Goal: Task Accomplishment & Management: Manage account settings

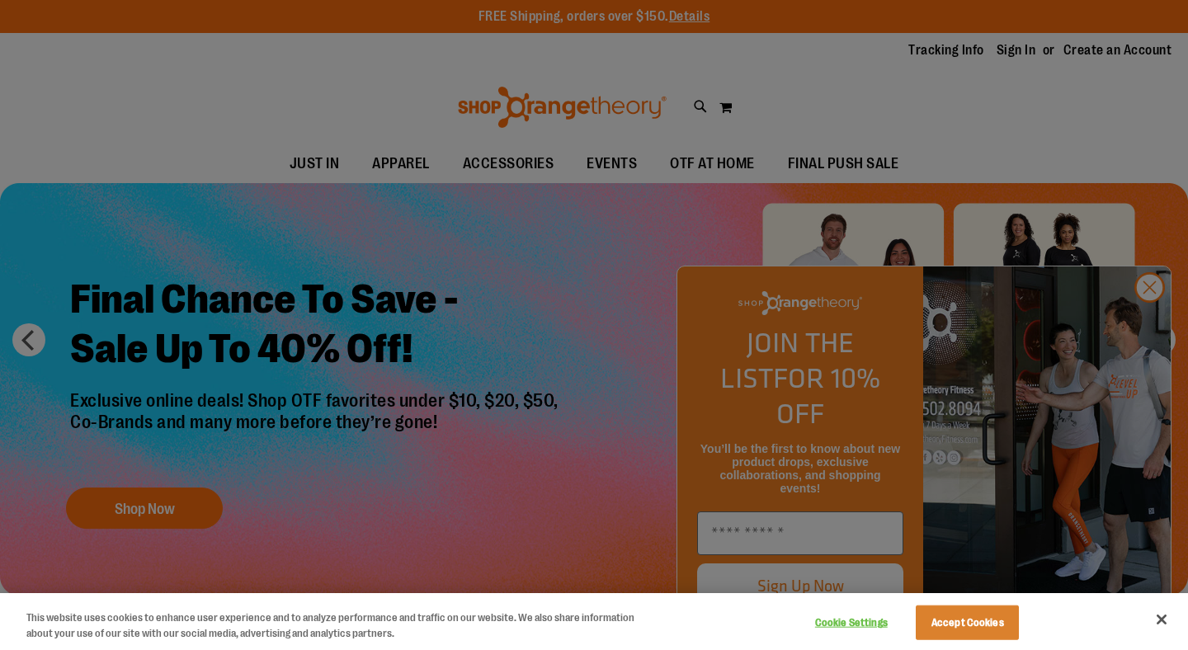
click at [1152, 325] on div at bounding box center [594, 325] width 1188 height 650
click at [1146, 321] on div at bounding box center [594, 325] width 1188 height 650
click at [1146, 324] on div at bounding box center [594, 325] width 1188 height 650
click at [1171, 624] on button "Close" at bounding box center [1161, 619] width 36 height 36
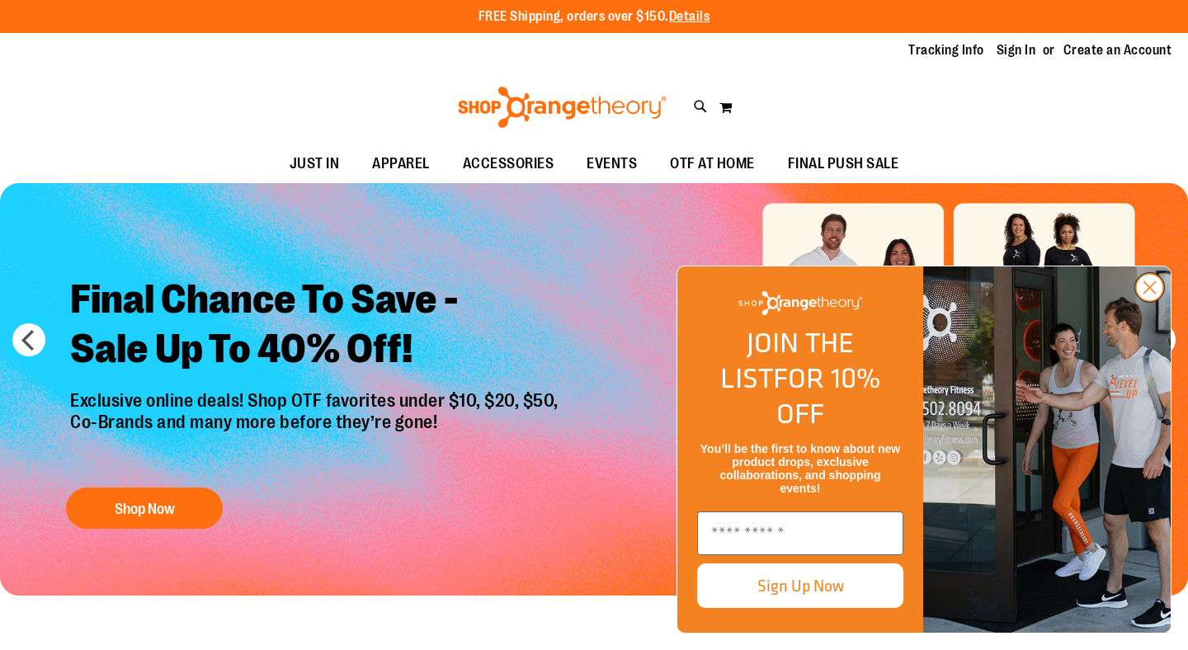
click at [1145, 301] on circle "Close dialog" at bounding box center [1149, 287] width 27 height 27
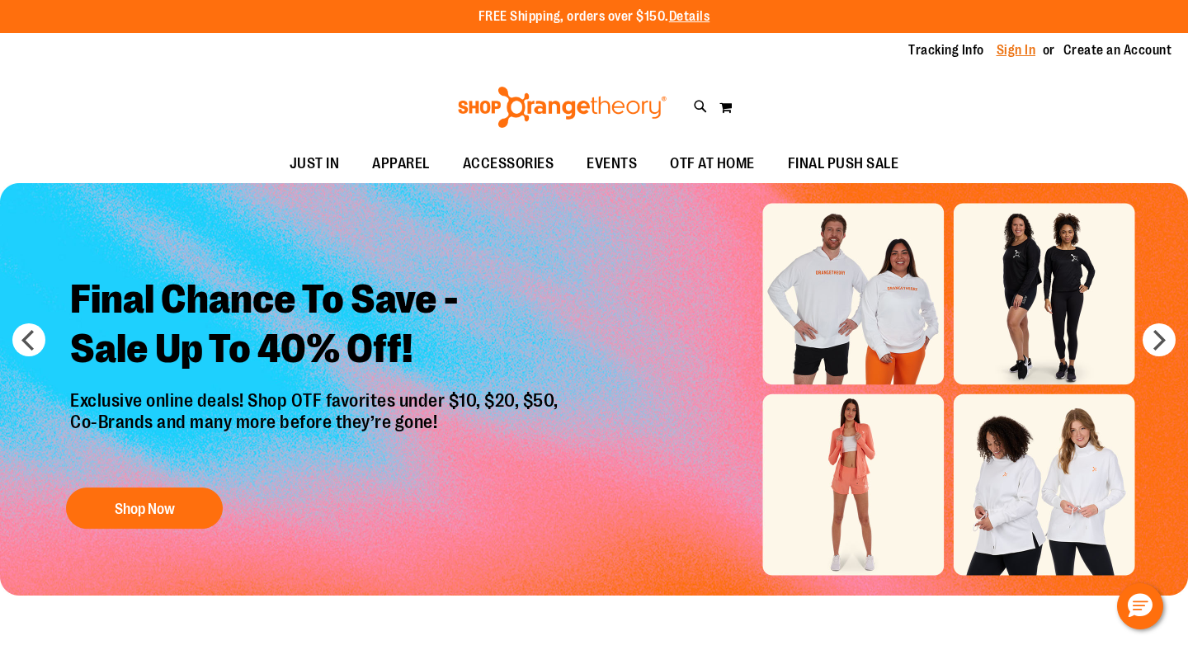
click at [1025, 50] on link "Sign In" at bounding box center [1017, 50] width 40 height 18
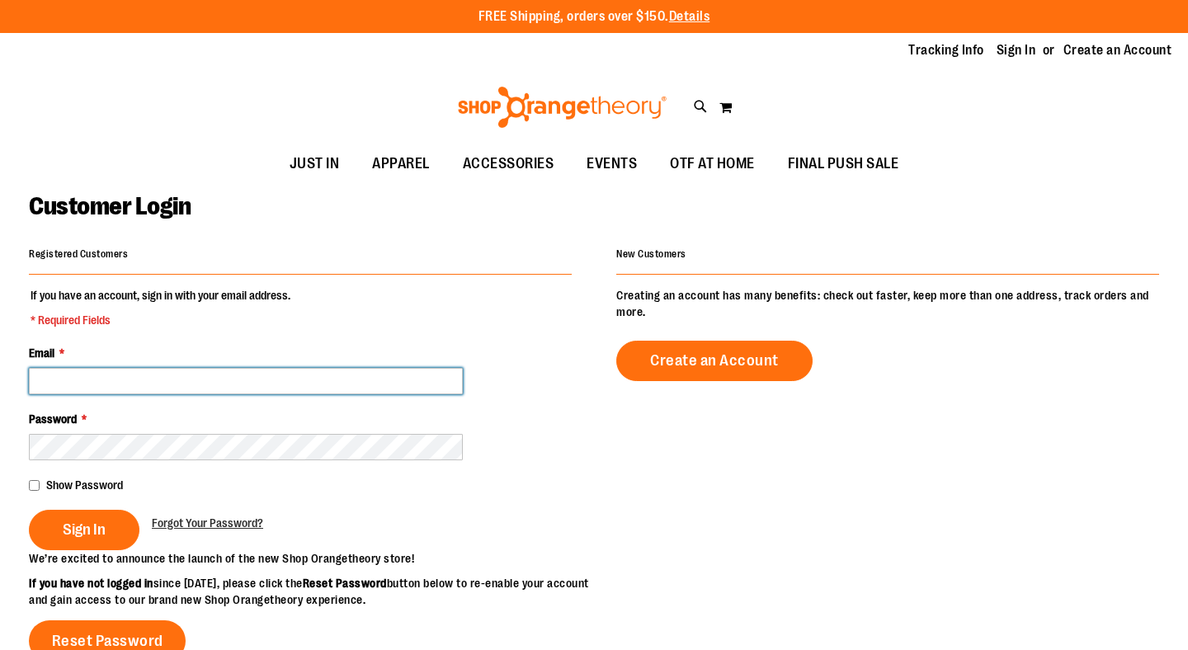
click at [254, 387] on input "Email *" at bounding box center [246, 381] width 434 height 26
type input "**********"
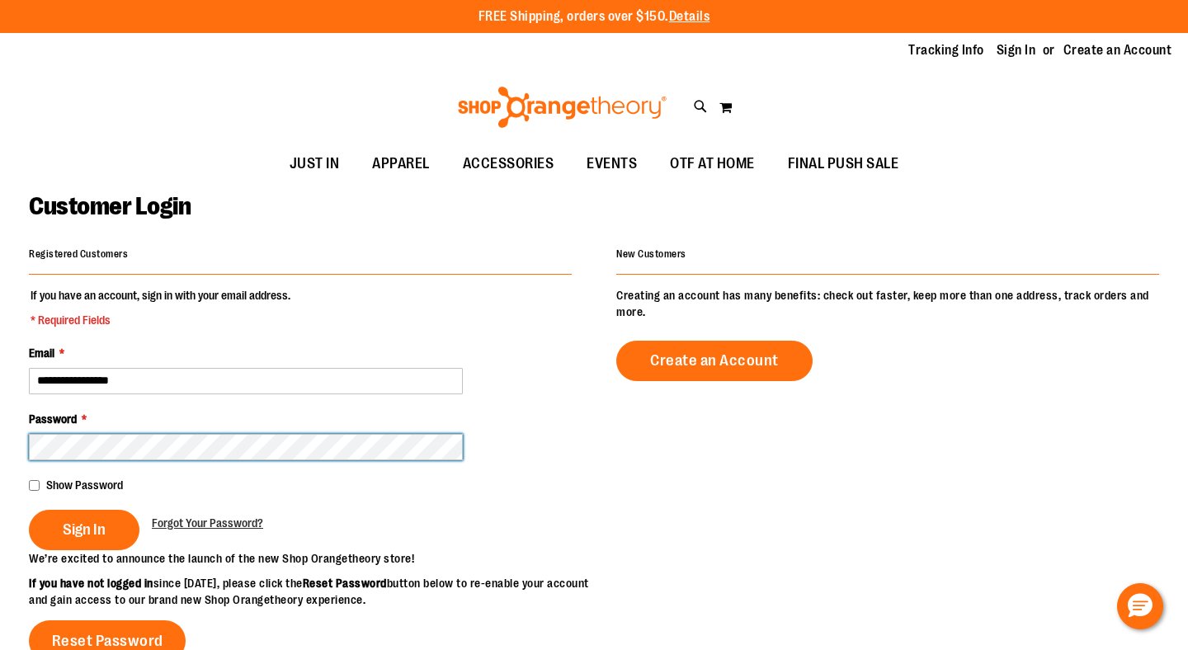
click at [29, 510] on button "Sign In" at bounding box center [84, 530] width 111 height 40
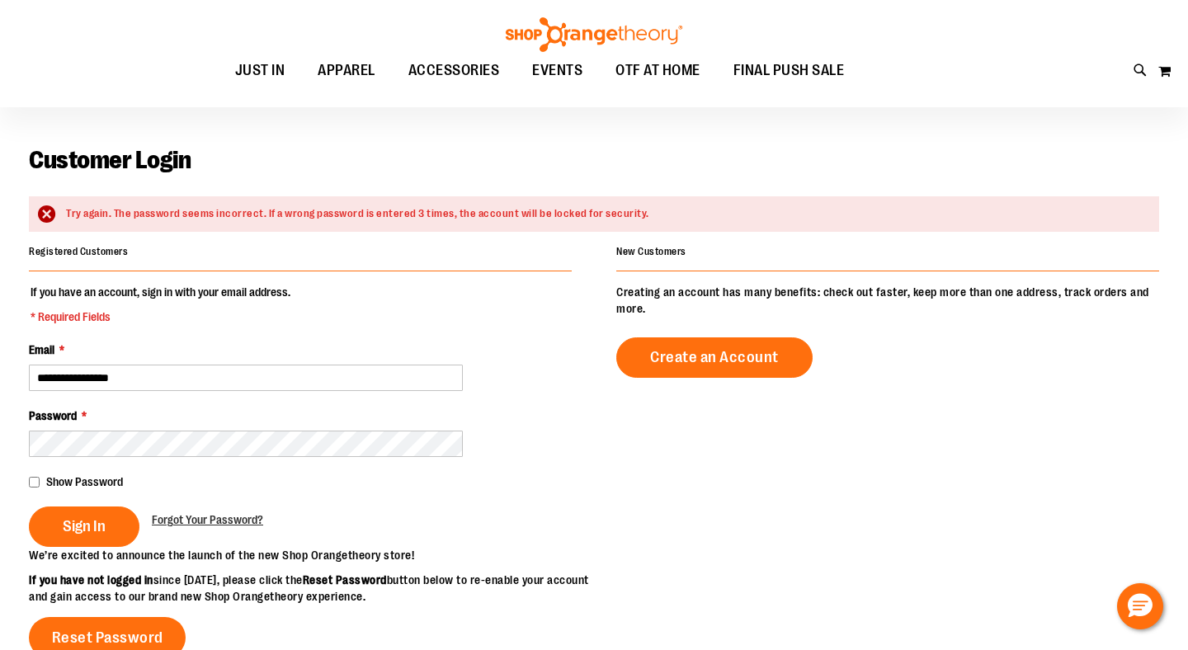
scroll to position [52, 0]
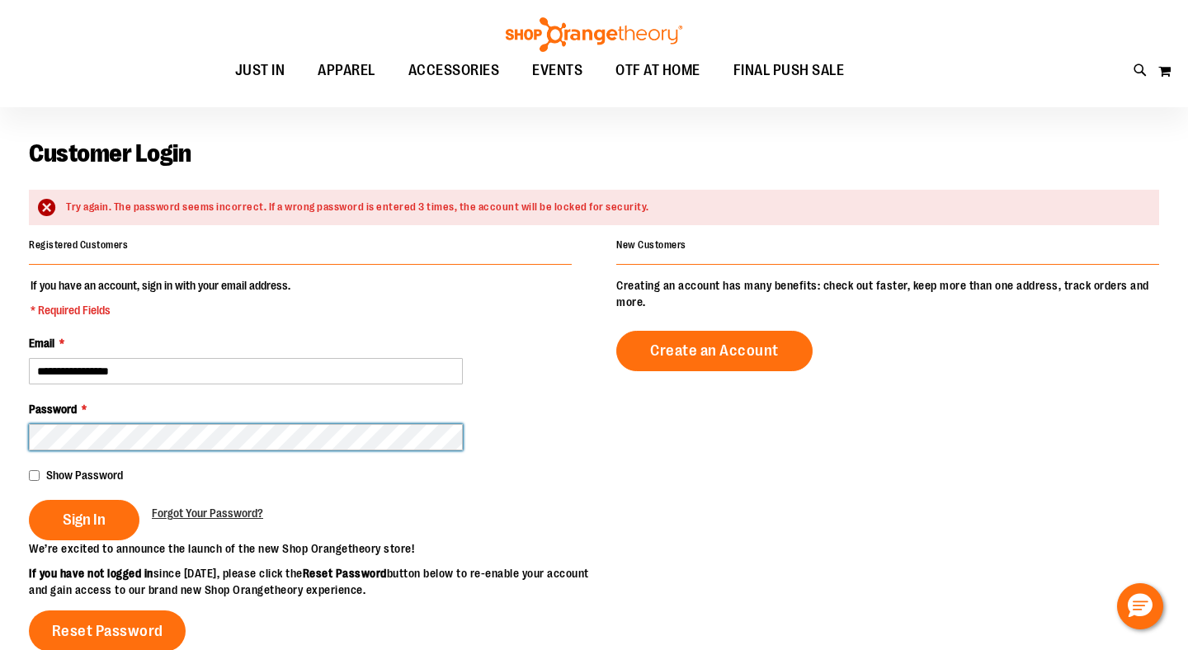
click at [29, 500] on button "Sign In" at bounding box center [84, 520] width 111 height 40
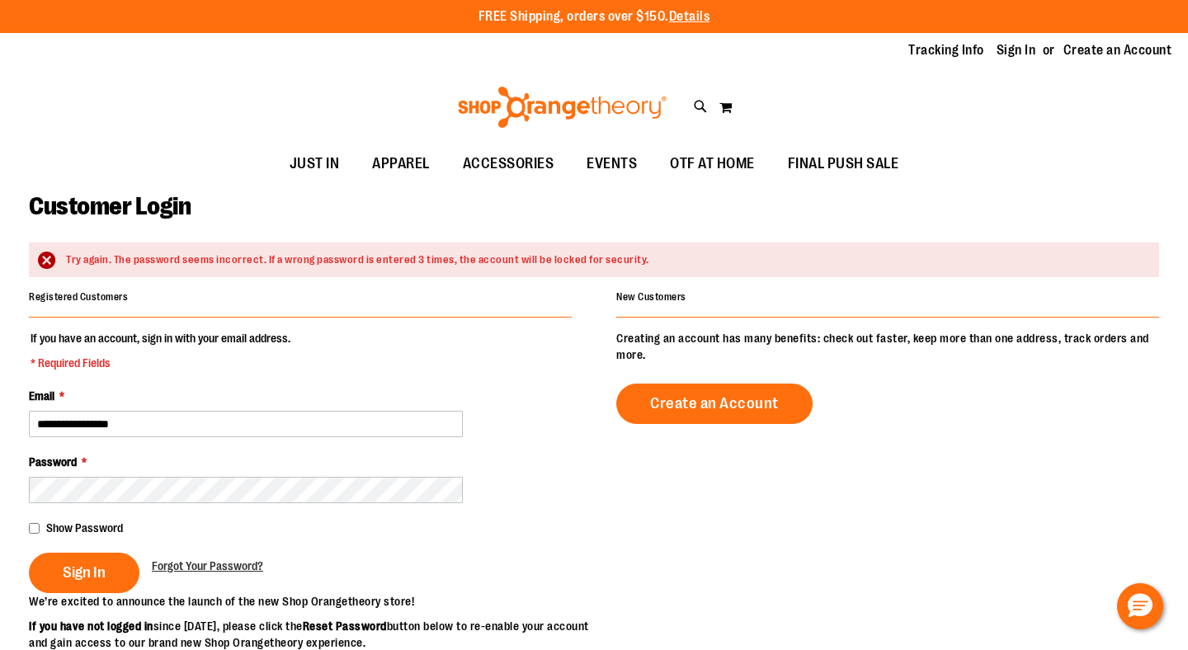
click at [31, 521] on div "Show Password" at bounding box center [300, 528] width 543 height 16
click at [208, 566] on span "Forgot Your Password?" at bounding box center [207, 565] width 111 height 13
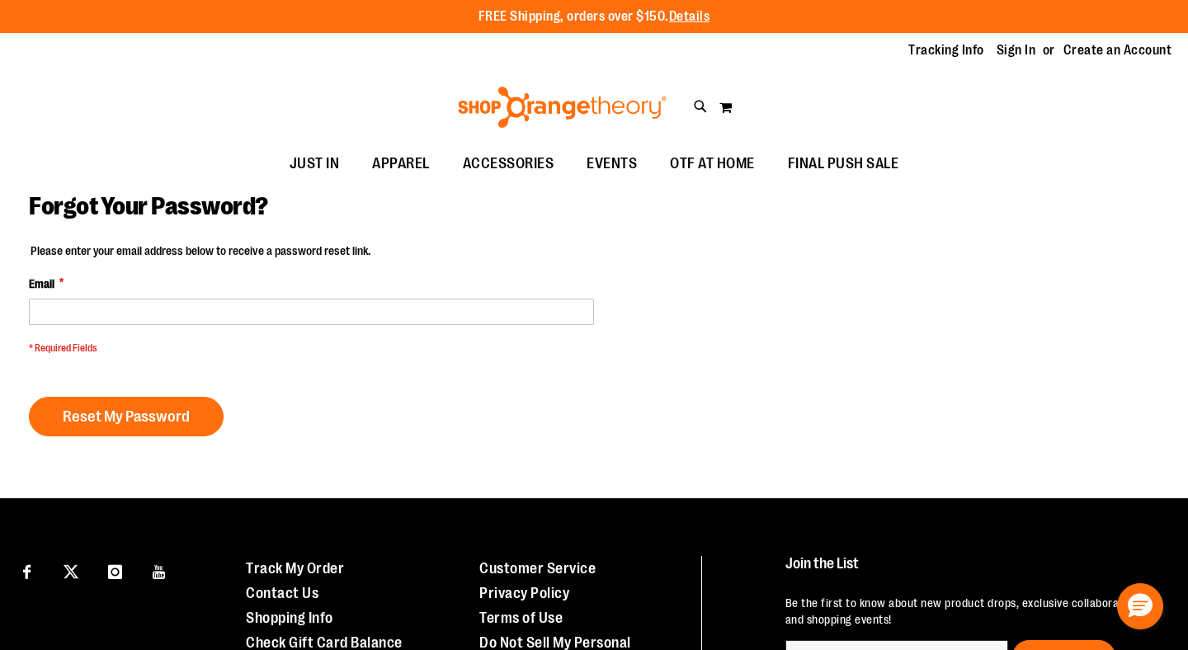
click at [158, 297] on div "Email *" at bounding box center [311, 300] width 565 height 49
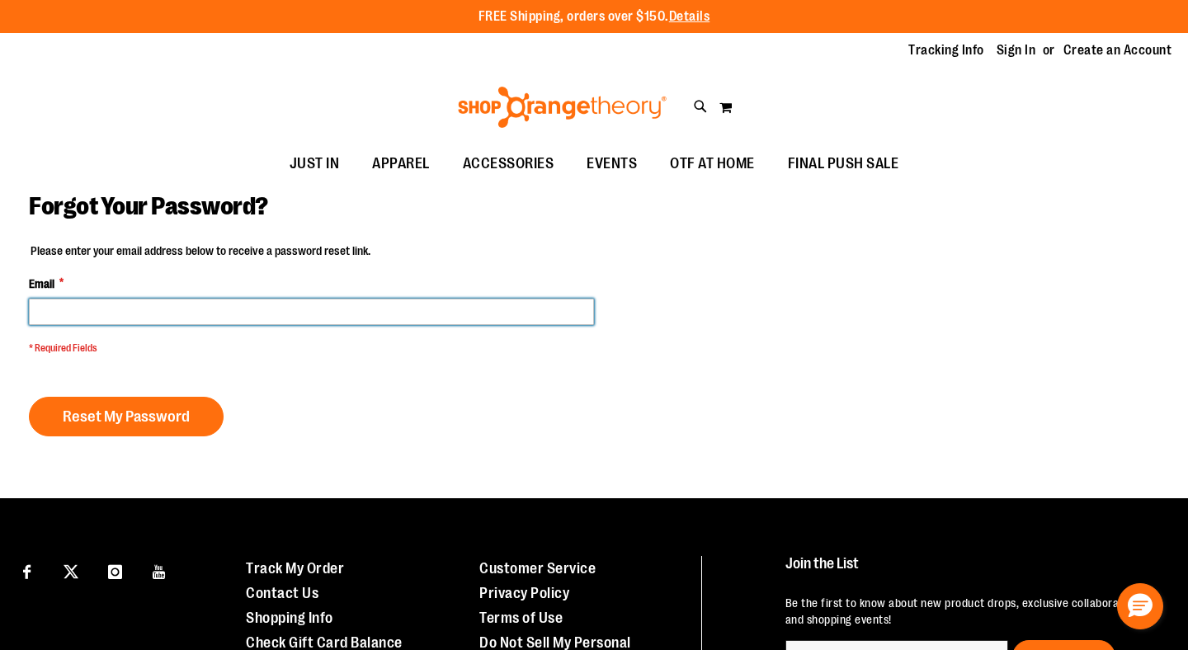
click at [158, 309] on input "Email *" at bounding box center [311, 312] width 565 height 26
type input "*"
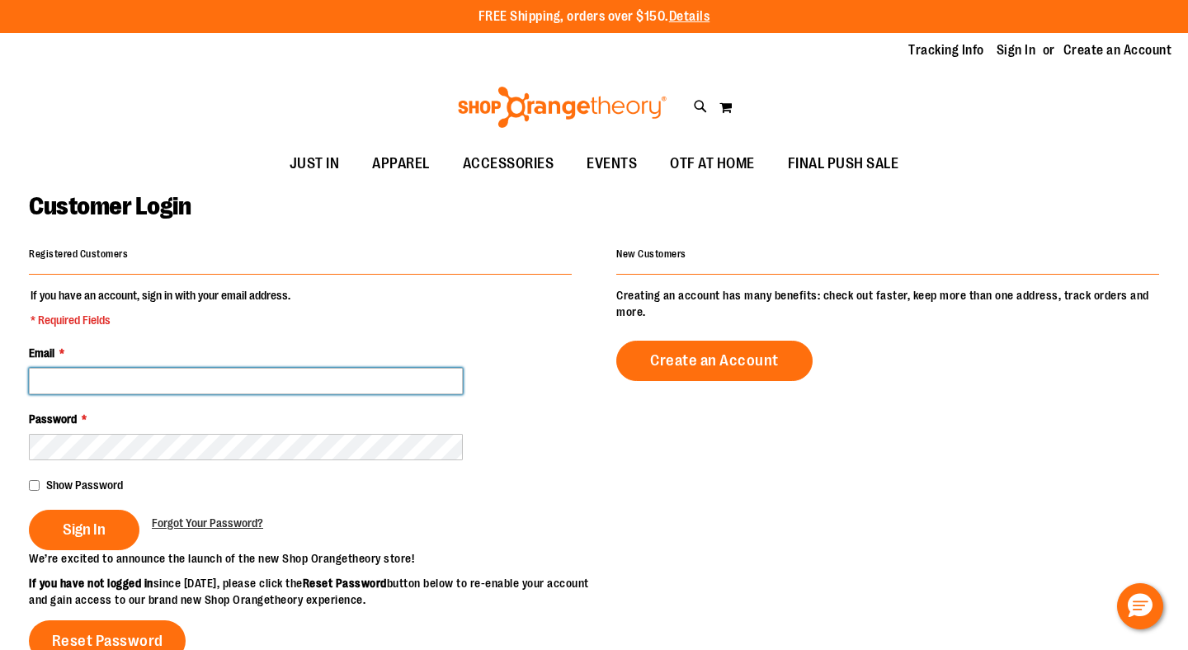
click at [92, 387] on input "Email *" at bounding box center [246, 381] width 434 height 26
type input "**********"
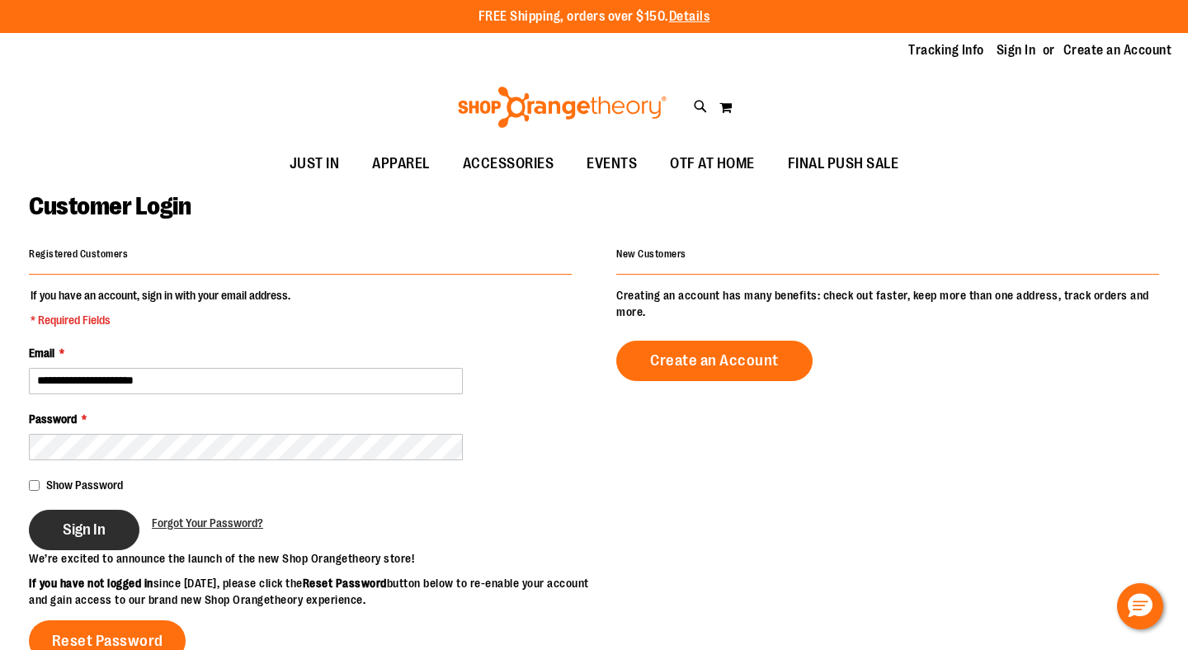
click at [95, 534] on span "Sign In" at bounding box center [84, 530] width 43 height 18
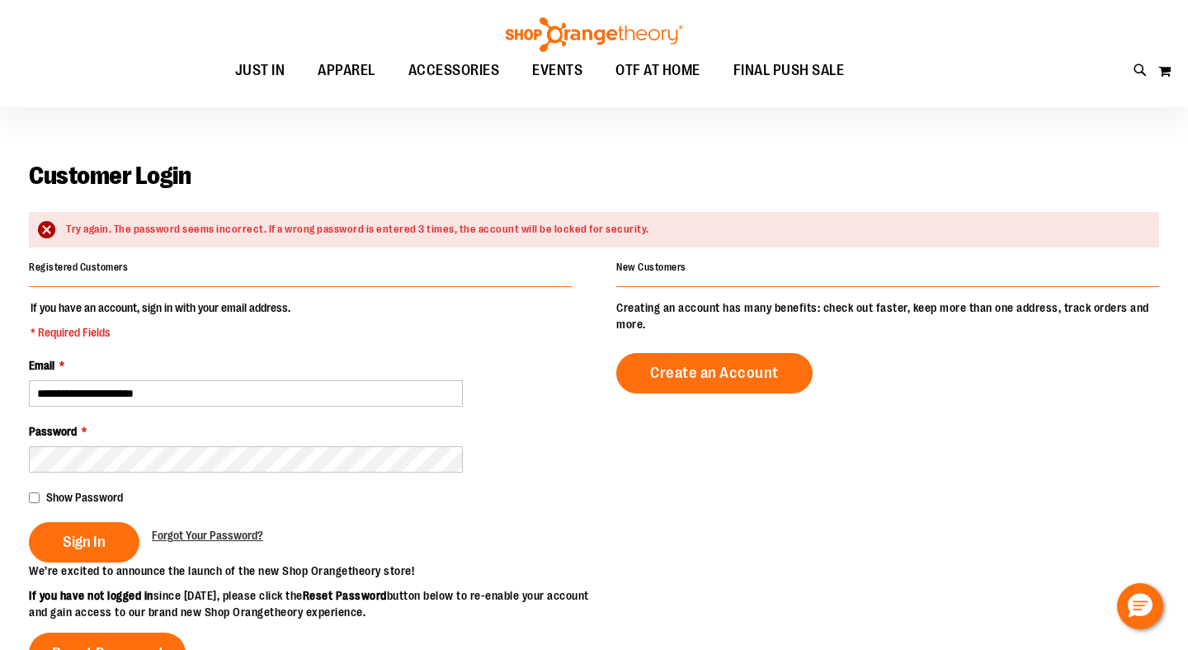
scroll to position [35, 0]
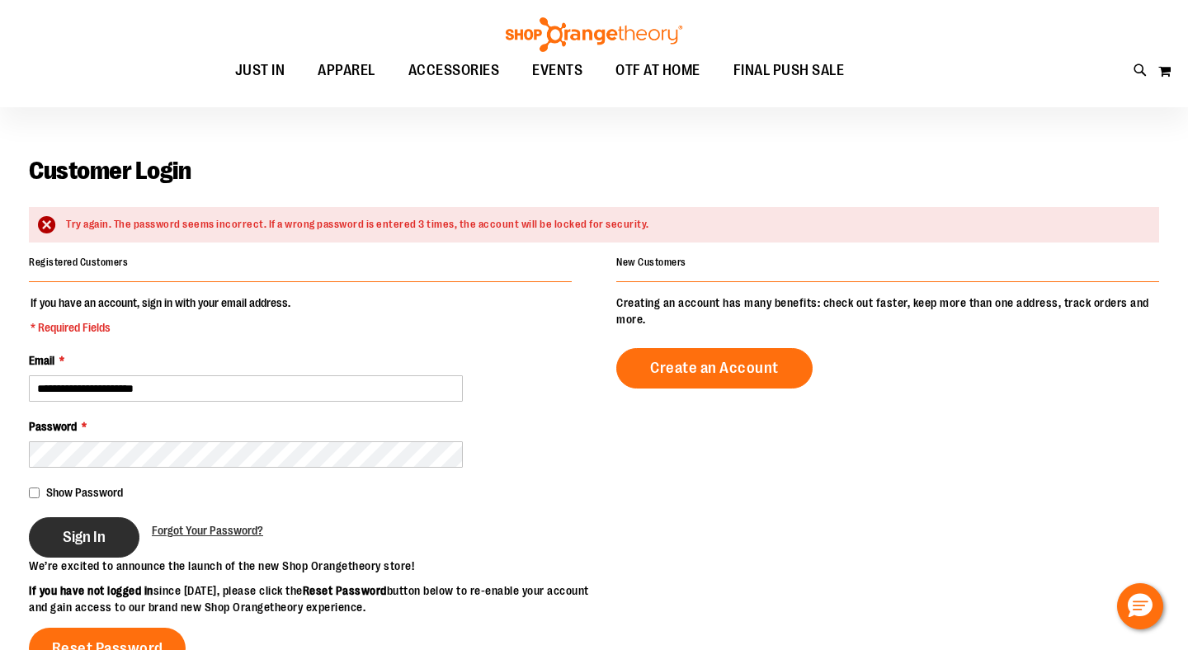
click at [51, 557] on button "Sign In" at bounding box center [84, 537] width 111 height 40
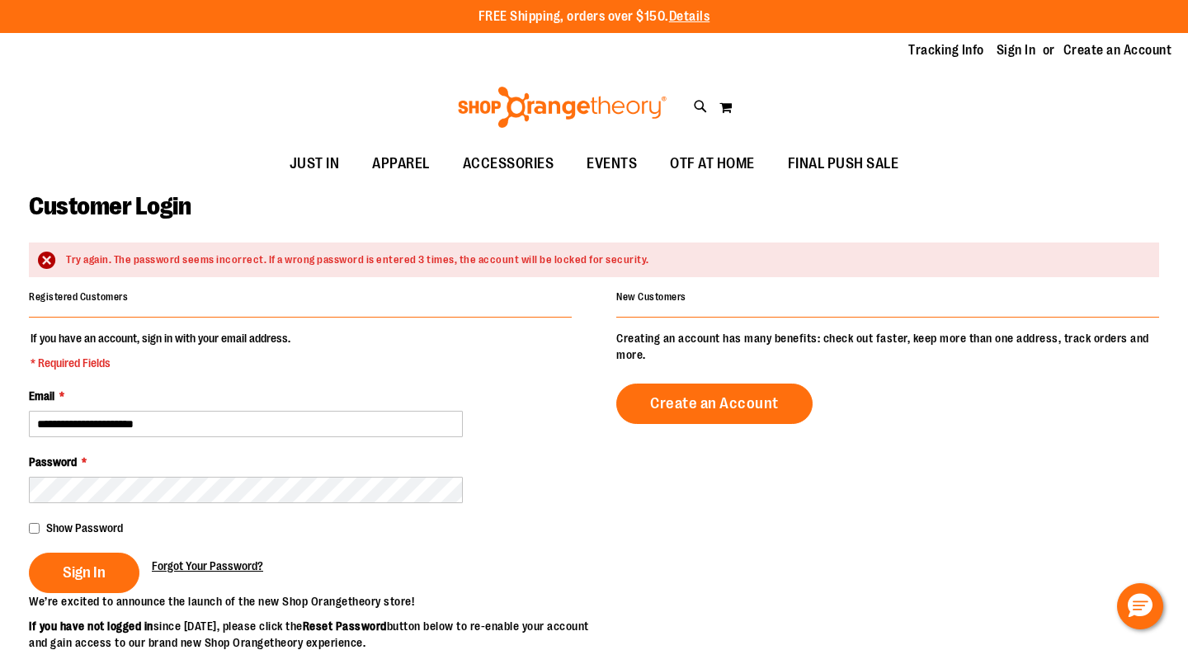
click at [187, 566] on span "Forgot Your Password?" at bounding box center [207, 565] width 111 height 13
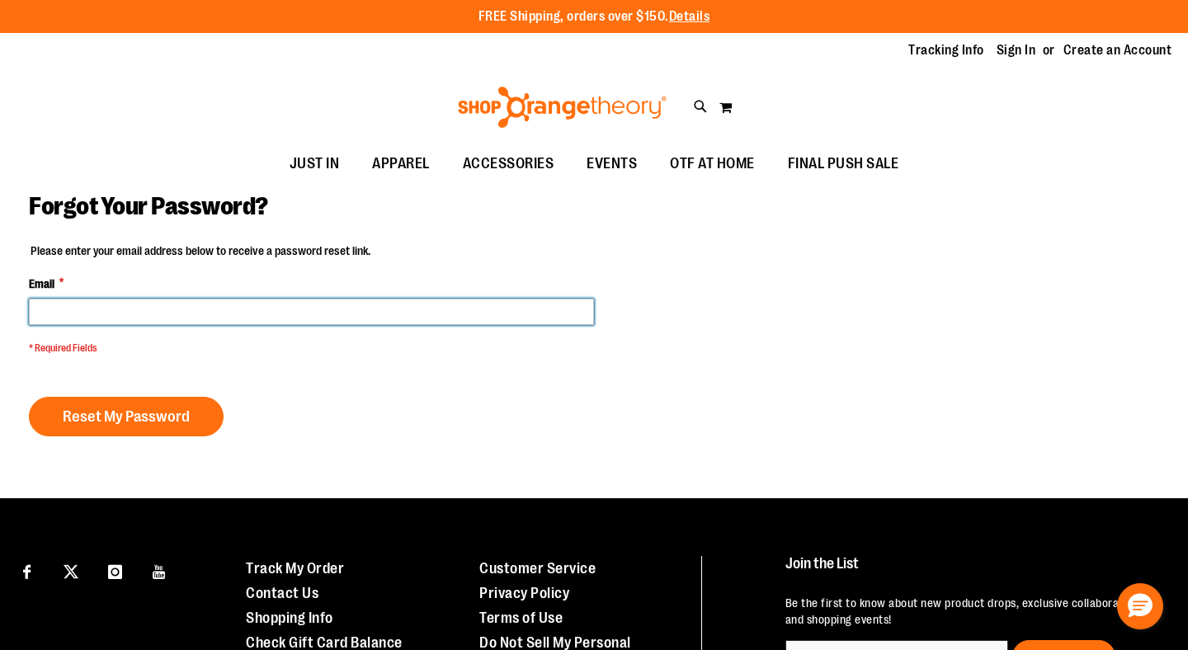
click at [519, 309] on input "Email *" at bounding box center [311, 312] width 565 height 26
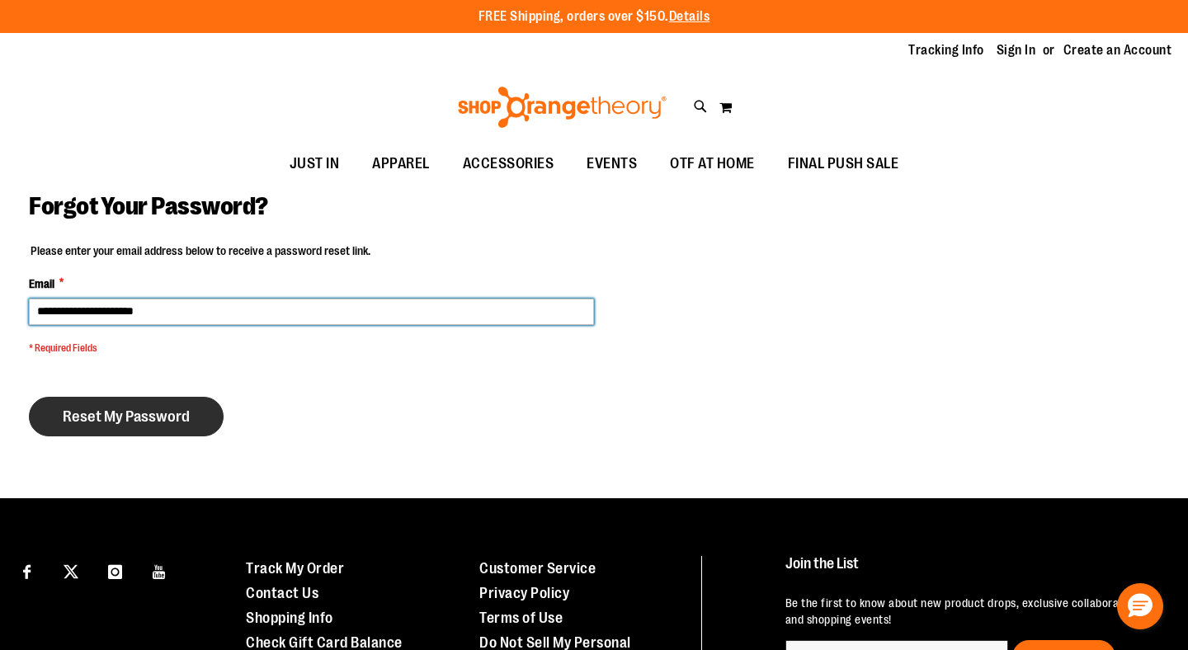
type input "**********"
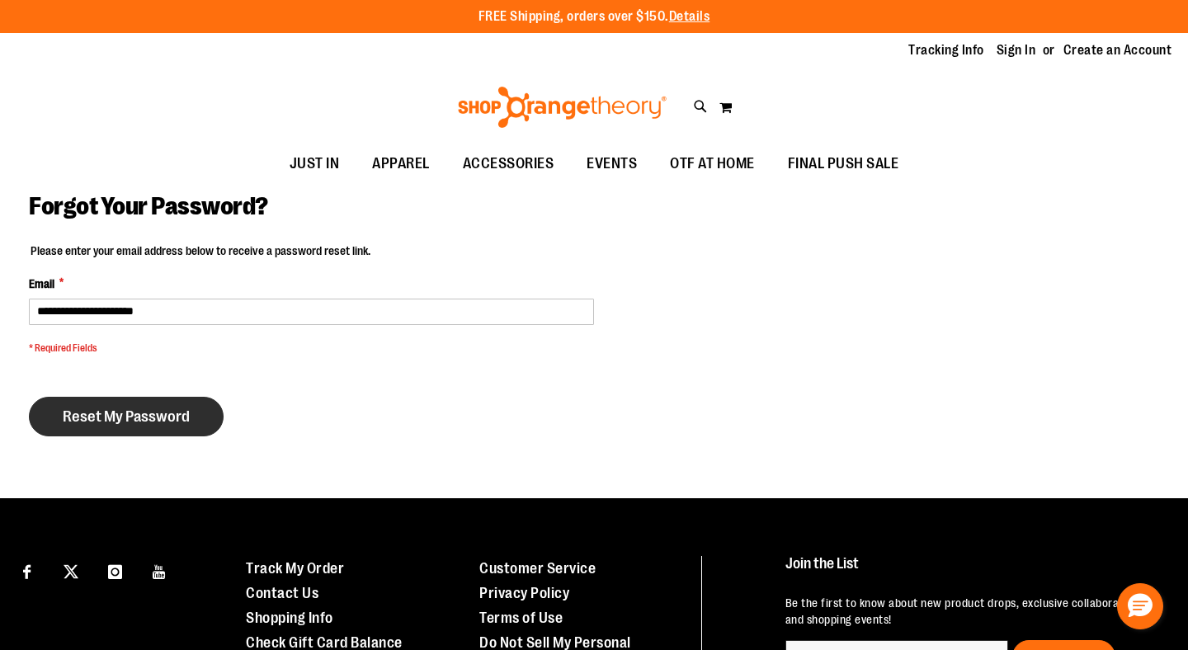
click at [140, 415] on span "Reset My Password" at bounding box center [126, 417] width 127 height 18
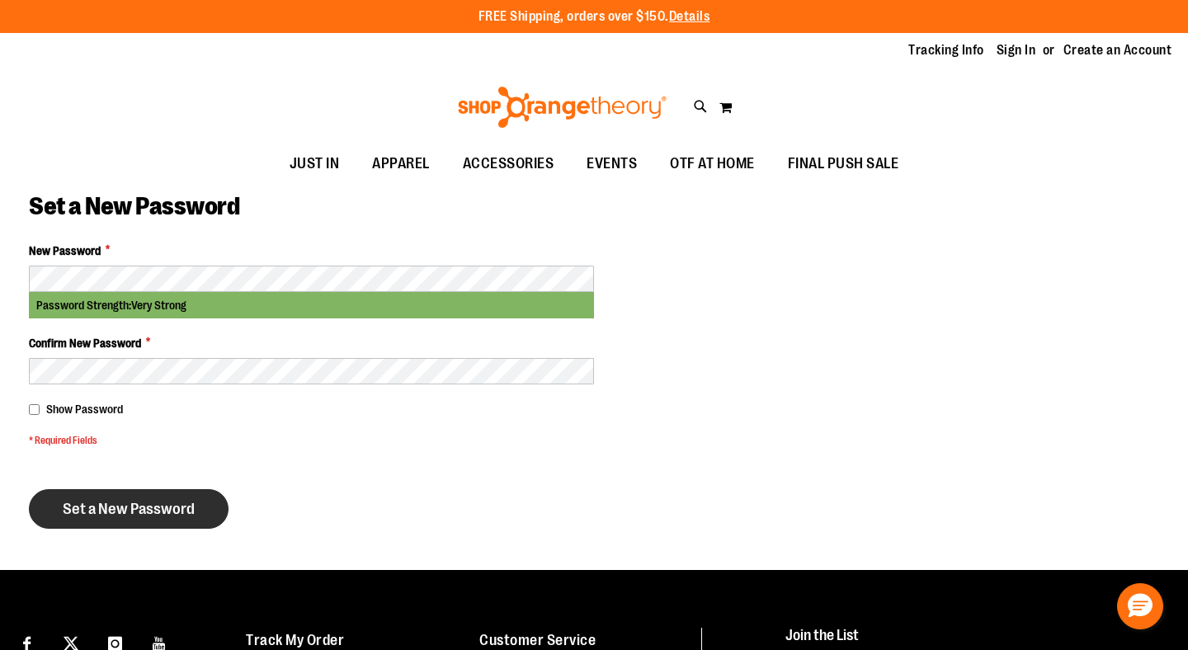
click at [105, 512] on span "Set a New Password" at bounding box center [129, 509] width 132 height 18
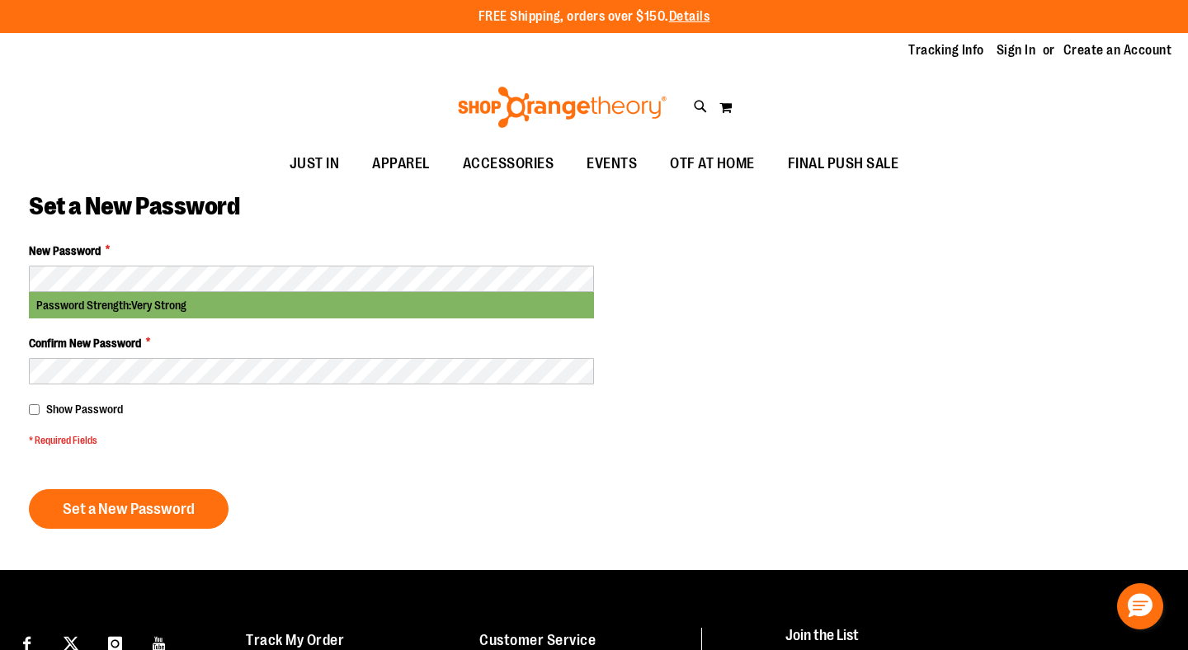
click at [412, 497] on div "Set a New Password" at bounding box center [311, 509] width 565 height 40
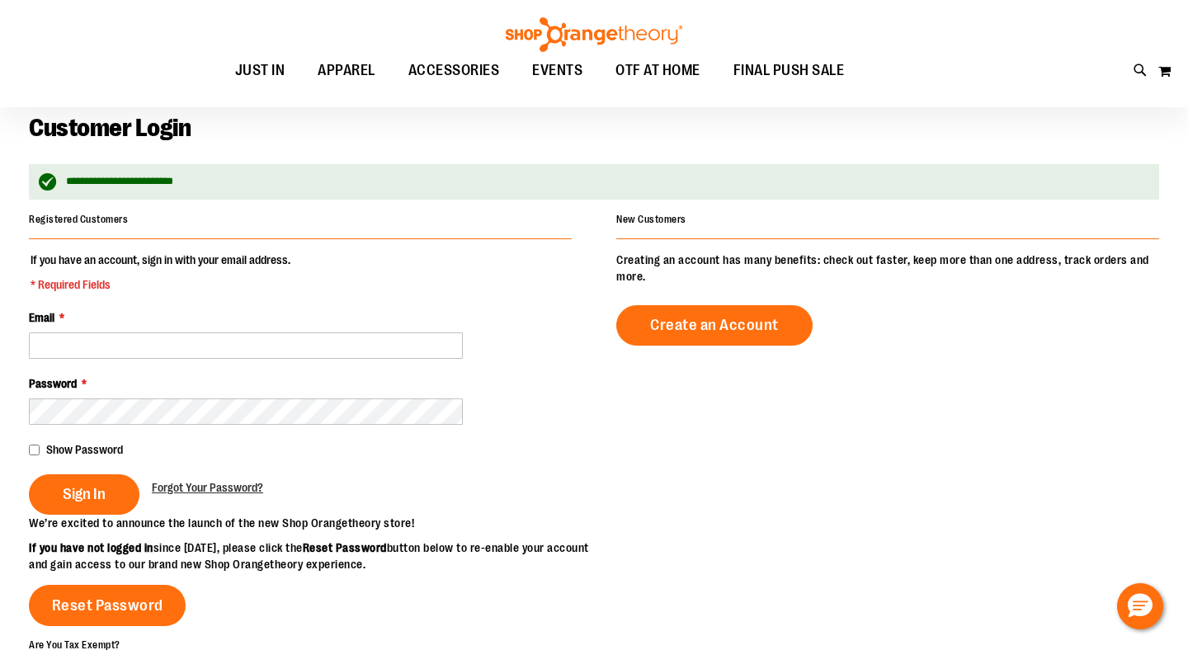
scroll to position [82, 0]
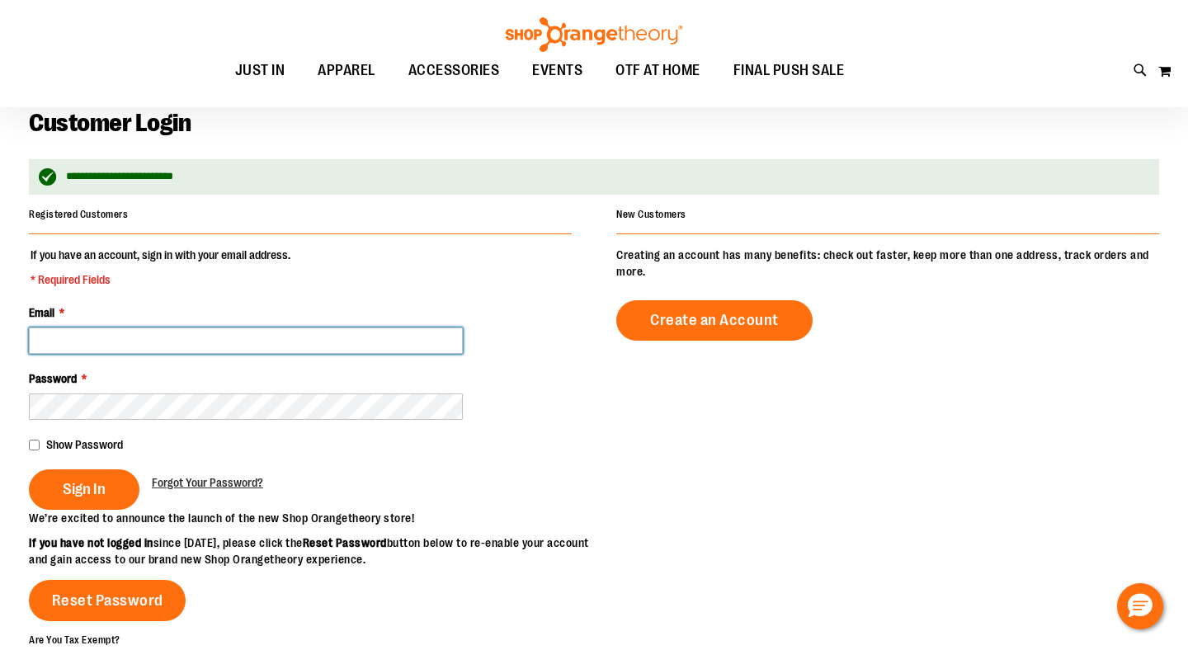
click at [308, 342] on input "Email *" at bounding box center [246, 341] width 434 height 26
type input "**********"
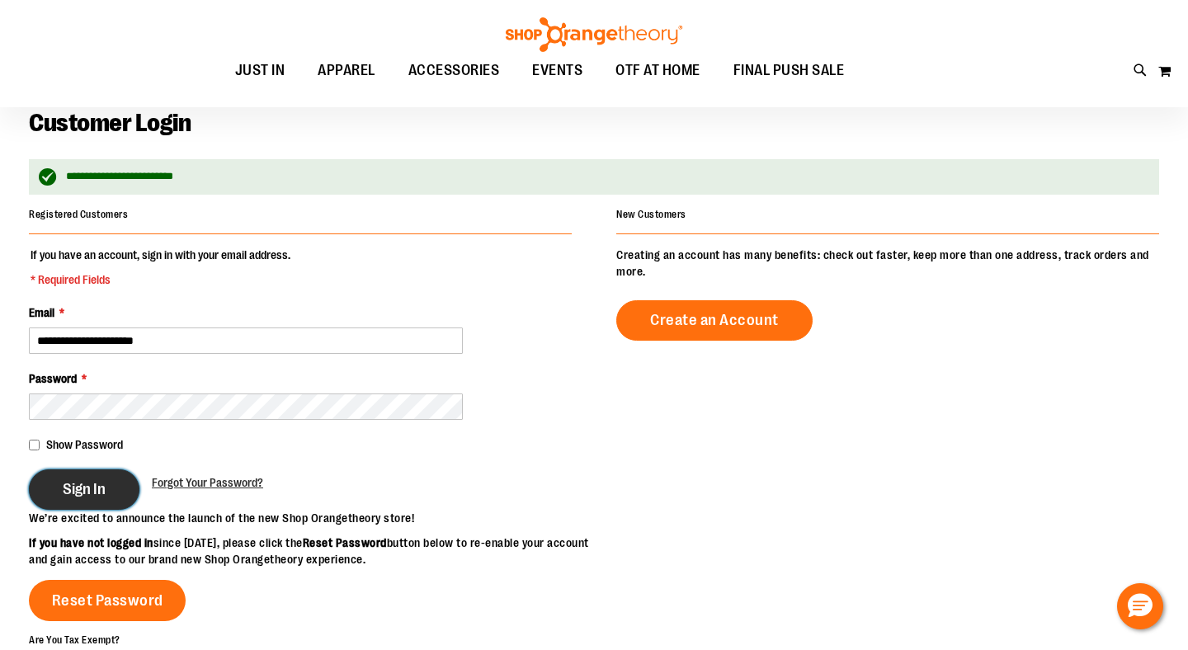
click at [130, 490] on button "Sign In" at bounding box center [84, 489] width 111 height 40
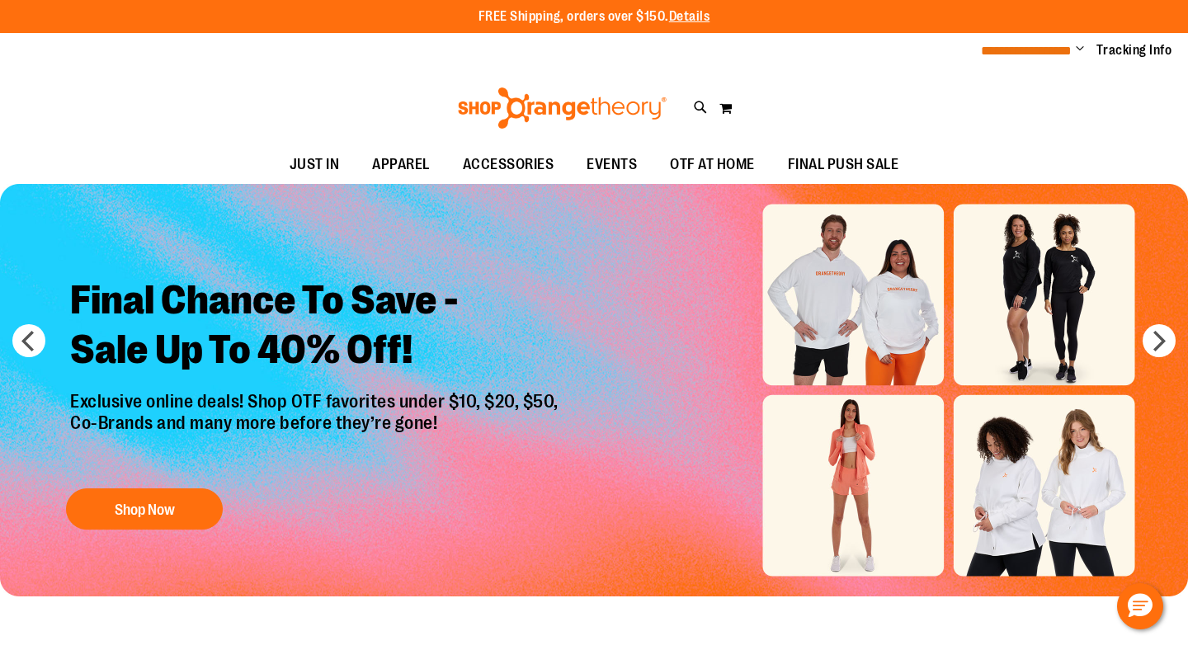
click at [1065, 53] on span "**********" at bounding box center [1026, 51] width 91 height 12
click at [1077, 49] on span "Change" at bounding box center [1080, 50] width 8 height 16
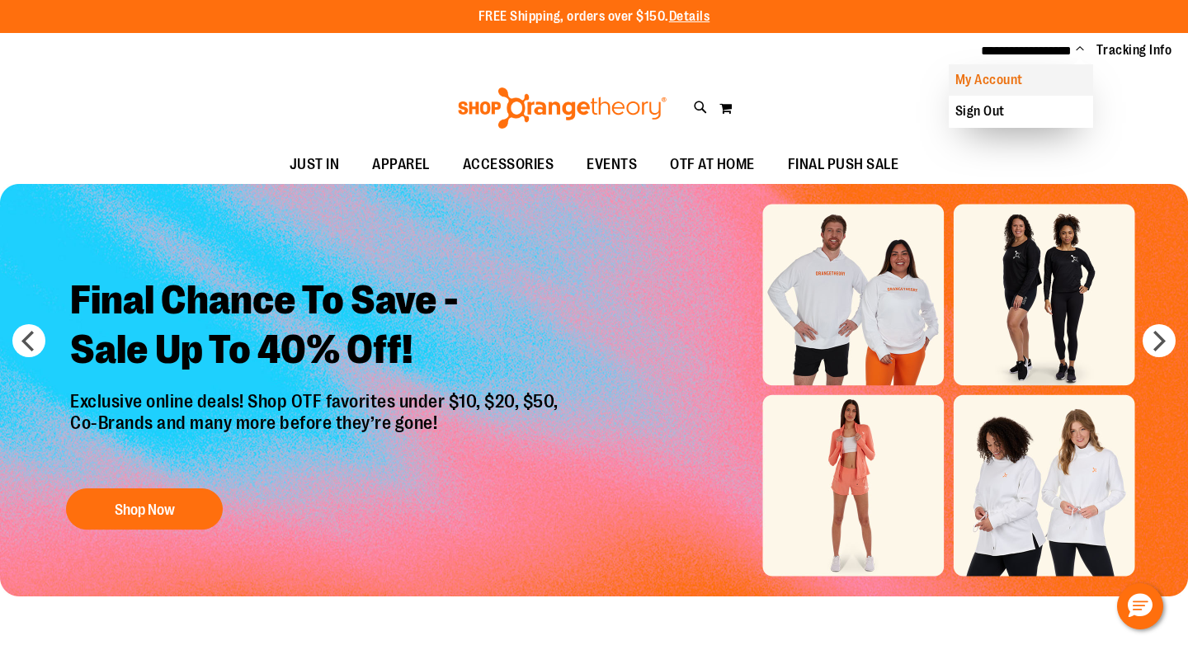
click at [1020, 82] on link "My Account" at bounding box center [1021, 79] width 144 height 31
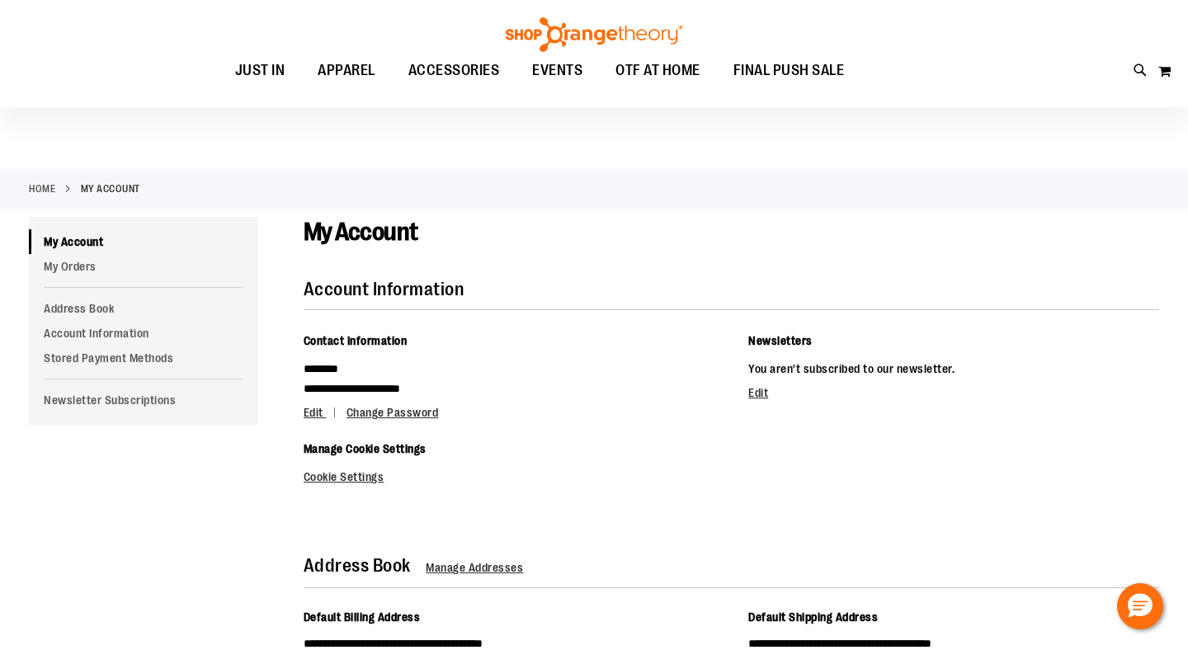
scroll to position [19, 0]
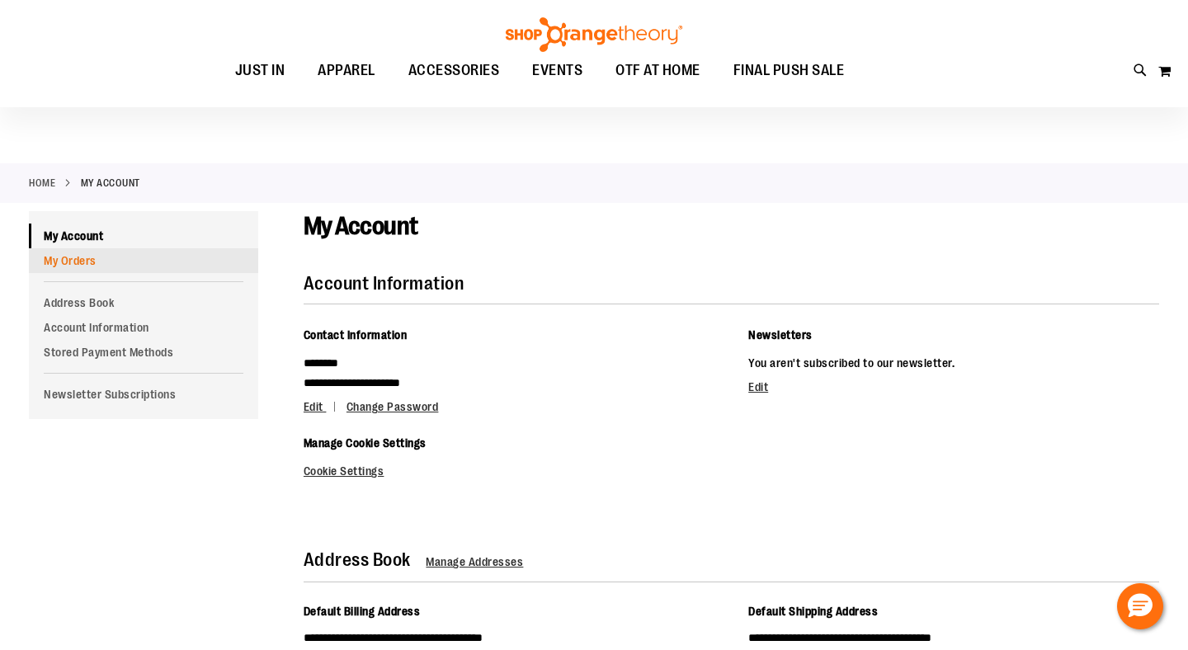
click at [77, 257] on link "My Orders" at bounding box center [143, 260] width 229 height 25
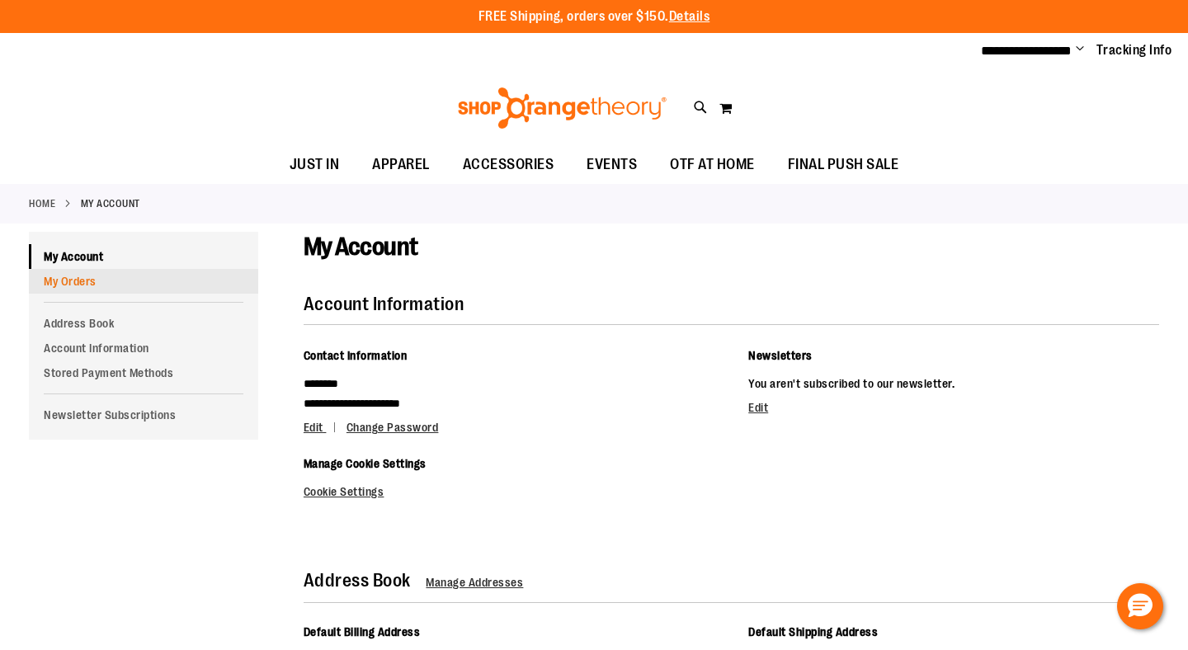
click at [62, 283] on link "My Orders" at bounding box center [143, 281] width 229 height 25
